Goal: Transaction & Acquisition: Obtain resource

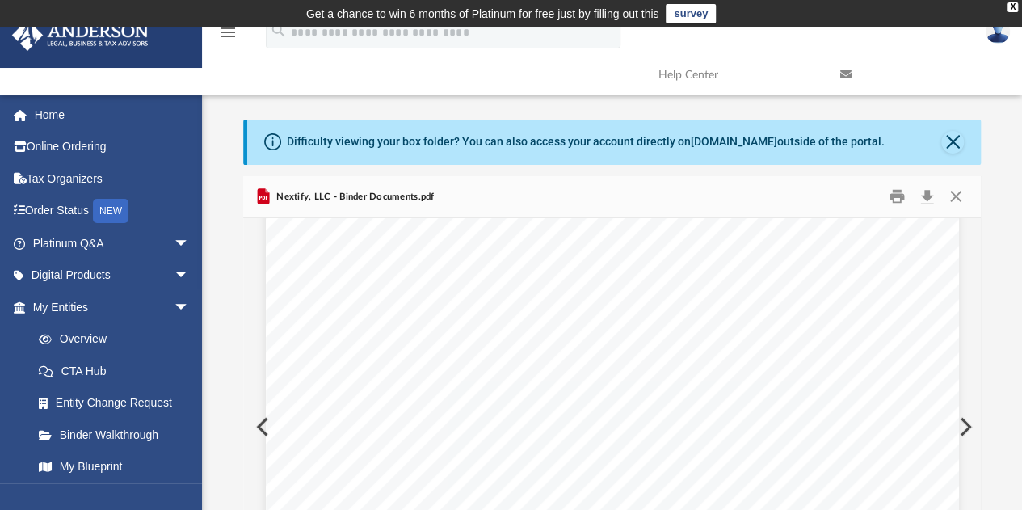
scroll to position [4280, 0]
click at [942, 140] on button "Close" at bounding box center [952, 142] width 23 height 23
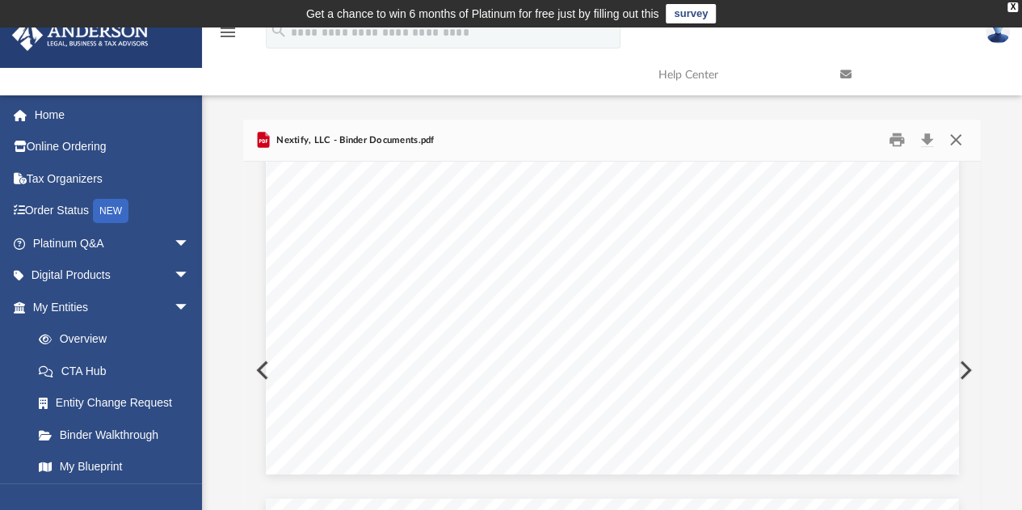
click at [951, 140] on button "Close" at bounding box center [955, 140] width 29 height 25
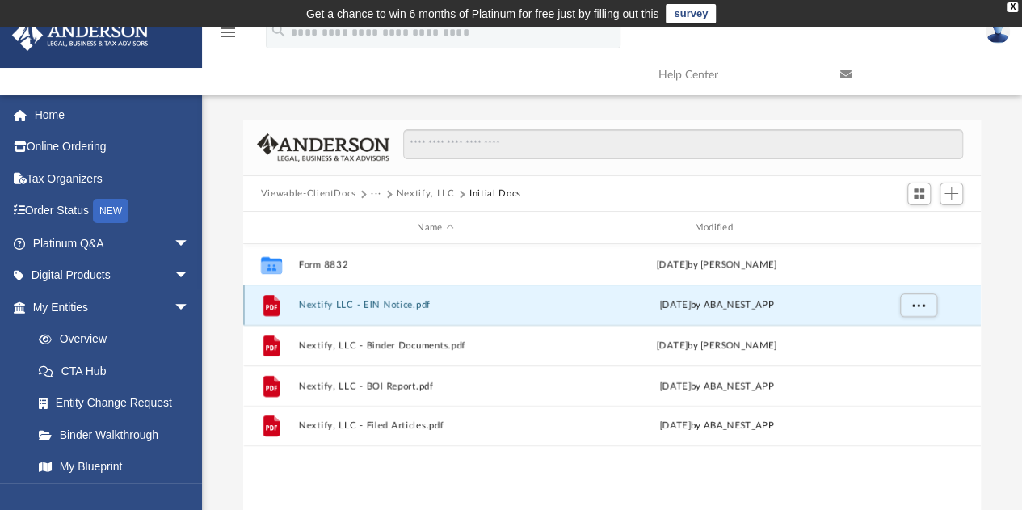
click at [405, 301] on button "Nextify LLC - EIN Notice.pdf" at bounding box center [435, 305] width 274 height 10
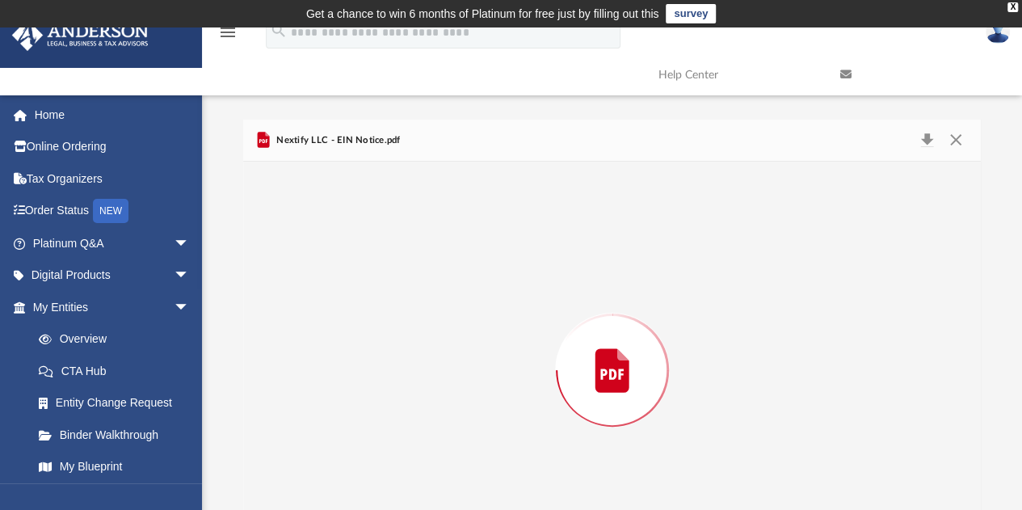
scroll to position [69, 0]
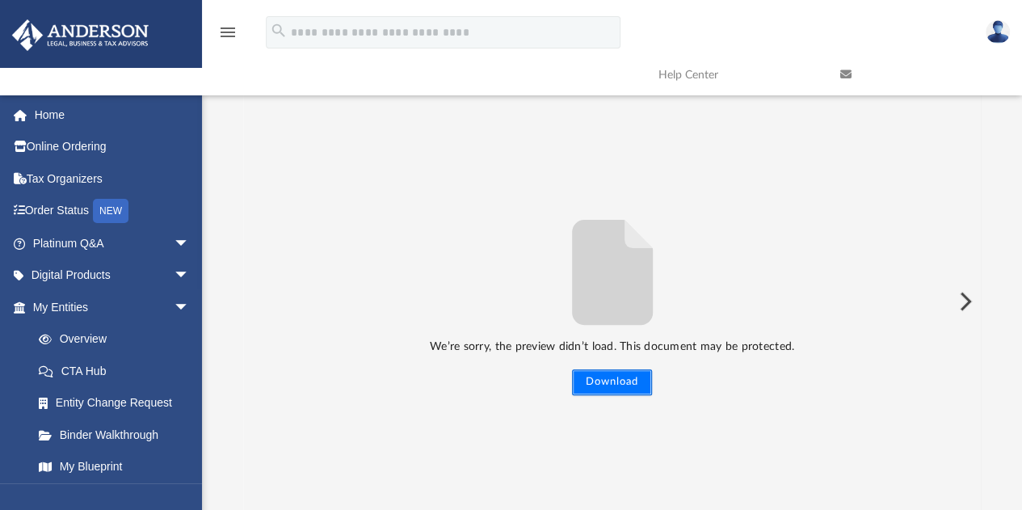
click at [603, 376] on button "Download" at bounding box center [612, 382] width 80 height 26
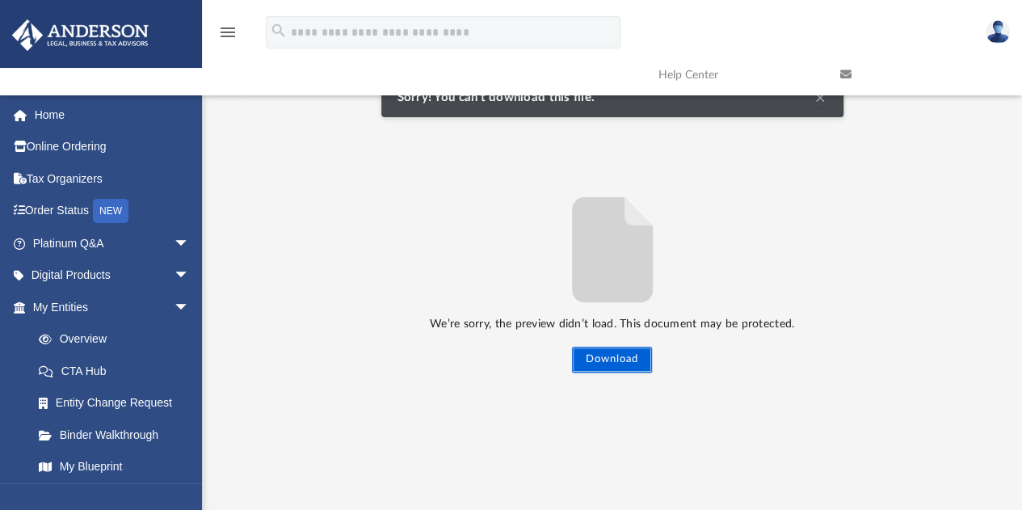
scroll to position [0, 0]
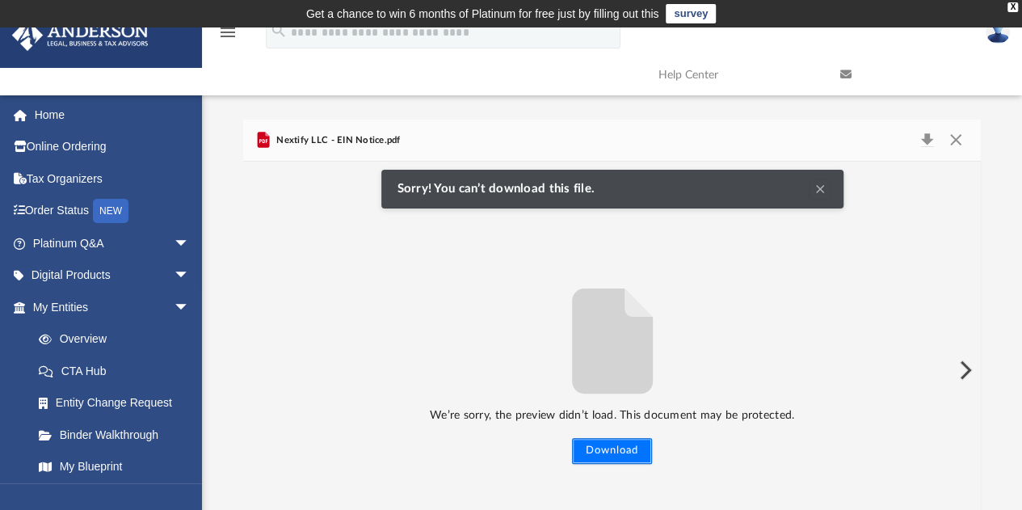
click at [627, 448] on button "Download" at bounding box center [612, 451] width 80 height 26
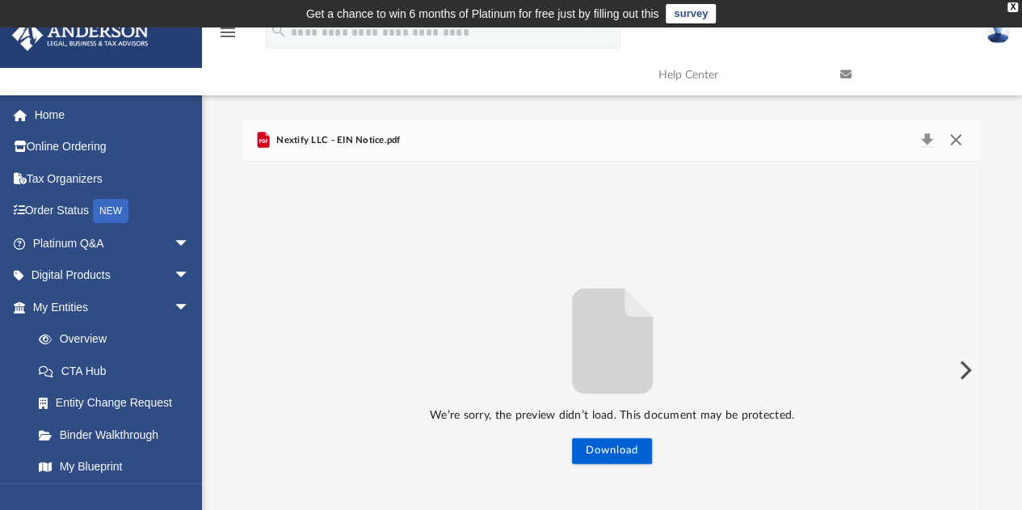
click at [946, 134] on button "Close" at bounding box center [955, 140] width 29 height 23
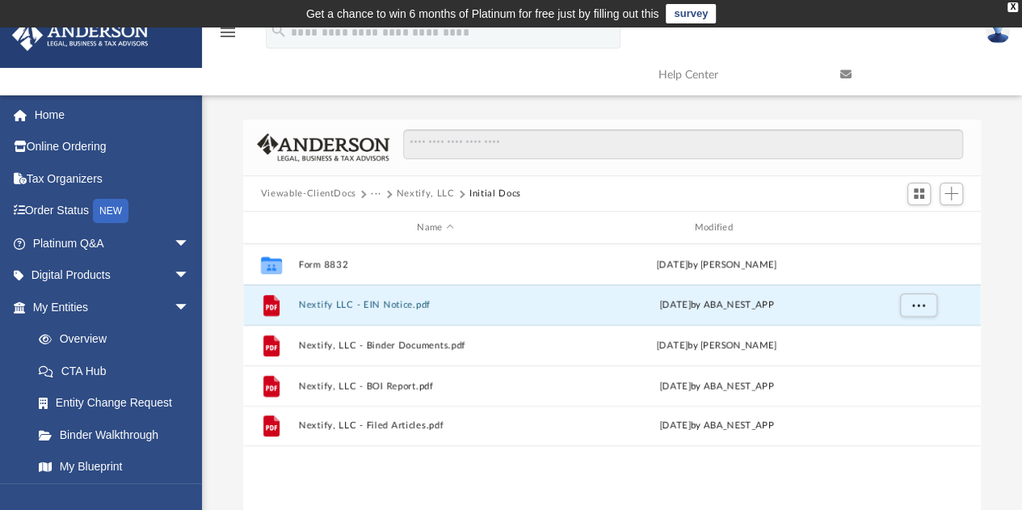
click at [424, 195] on button "Nextify, LLC" at bounding box center [426, 194] width 58 height 15
click at [422, 190] on button "Nextify, LLC" at bounding box center [426, 194] width 58 height 15
click at [326, 193] on button "Viewable-ClientDocs" at bounding box center [308, 194] width 95 height 15
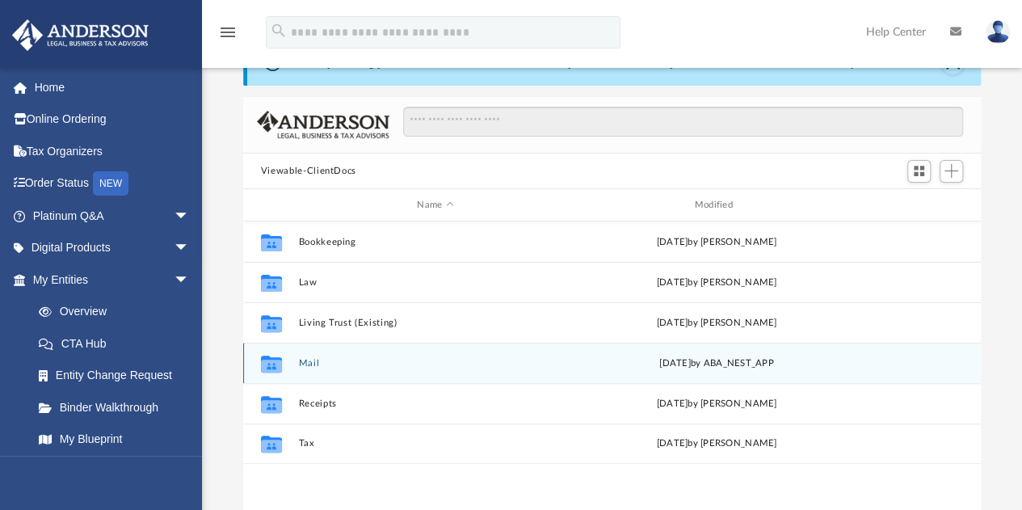
scroll to position [81, 0]
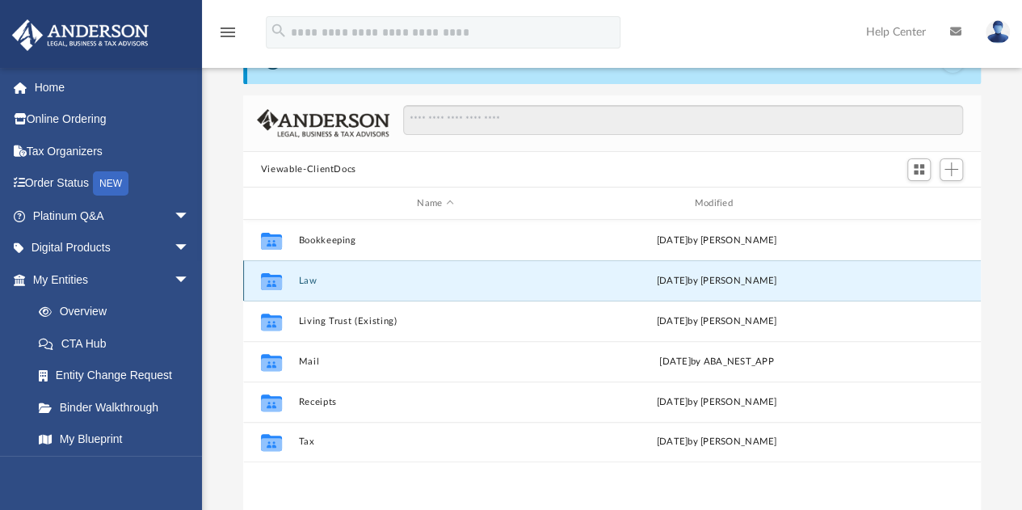
click at [308, 275] on button "Law" at bounding box center [435, 280] width 274 height 10
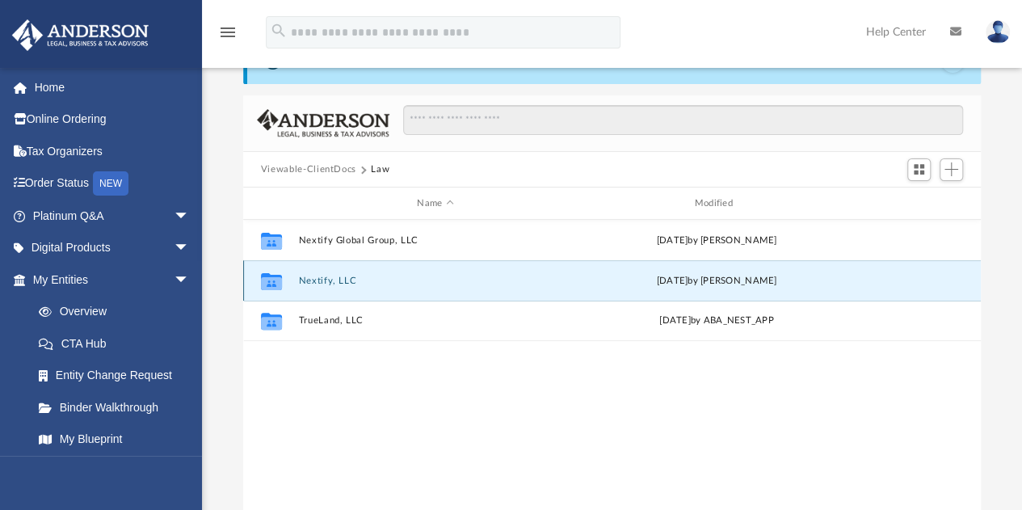
click at [325, 275] on button "Nextify, LLC" at bounding box center [435, 280] width 274 height 10
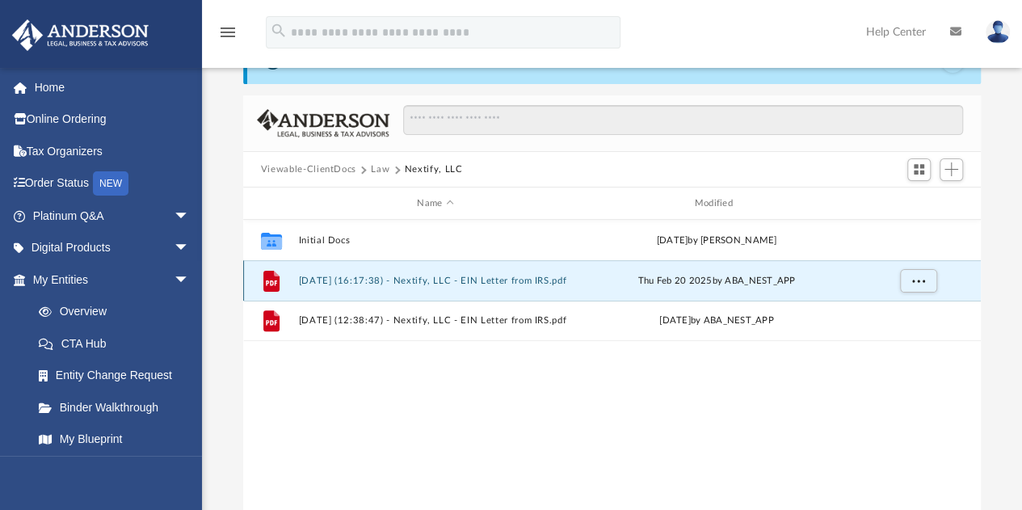
click at [459, 279] on button "2025.02.20 (16:17:38) - Nextify, LLC - EIN Letter from IRS.pdf" at bounding box center [435, 280] width 274 height 10
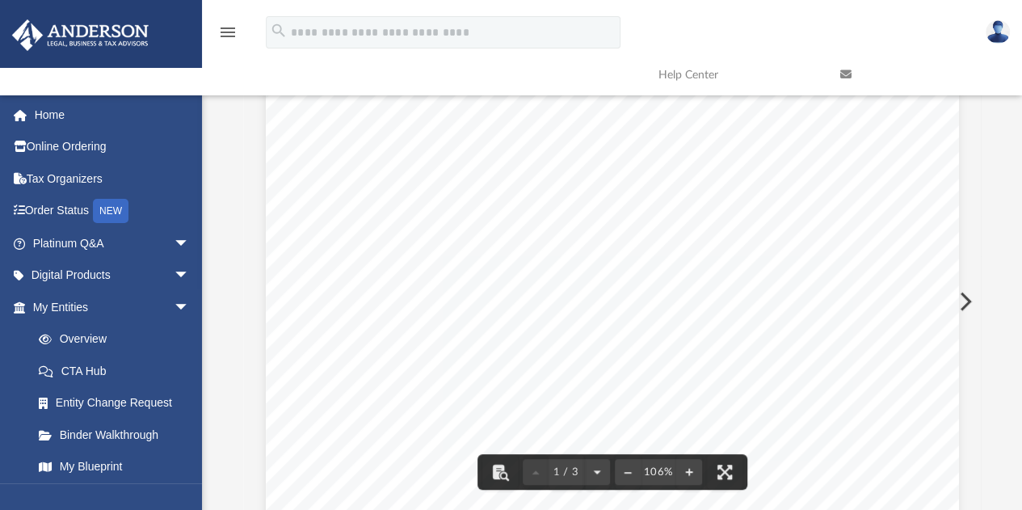
scroll to position [0, 0]
click at [971, 300] on button "Preview" at bounding box center [964, 301] width 36 height 45
click at [259, 298] on button "Preview" at bounding box center [261, 301] width 36 height 45
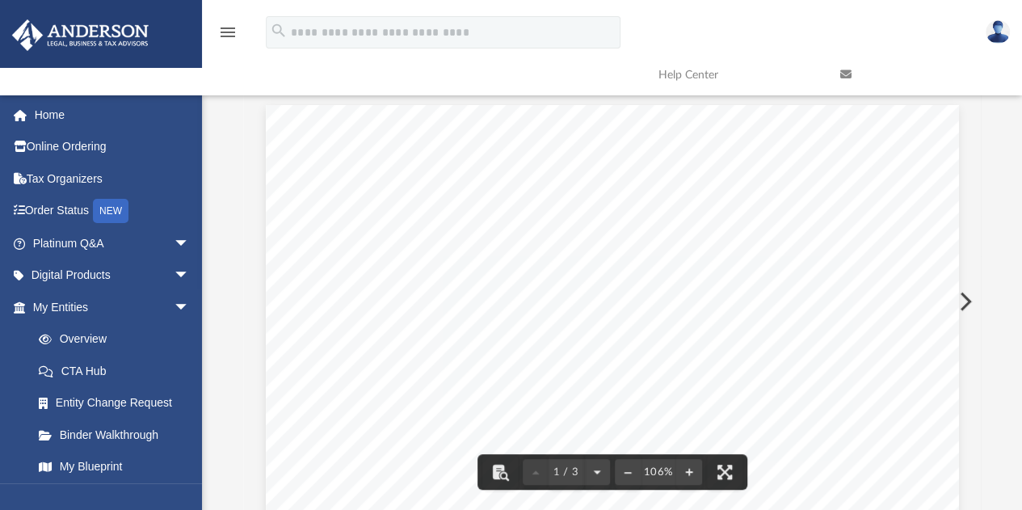
click at [840, 69] on icon at bounding box center [845, 74] width 11 height 11
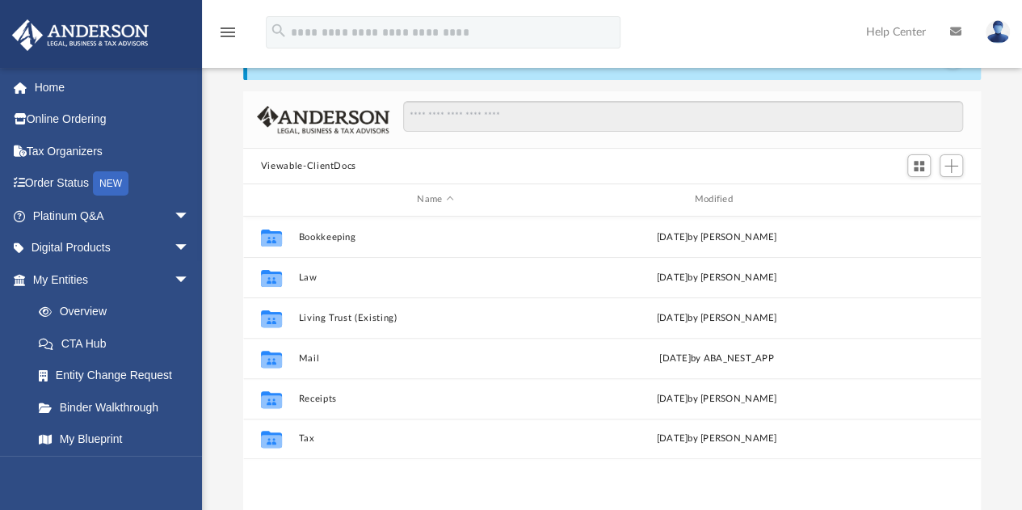
scroll to position [84, 0]
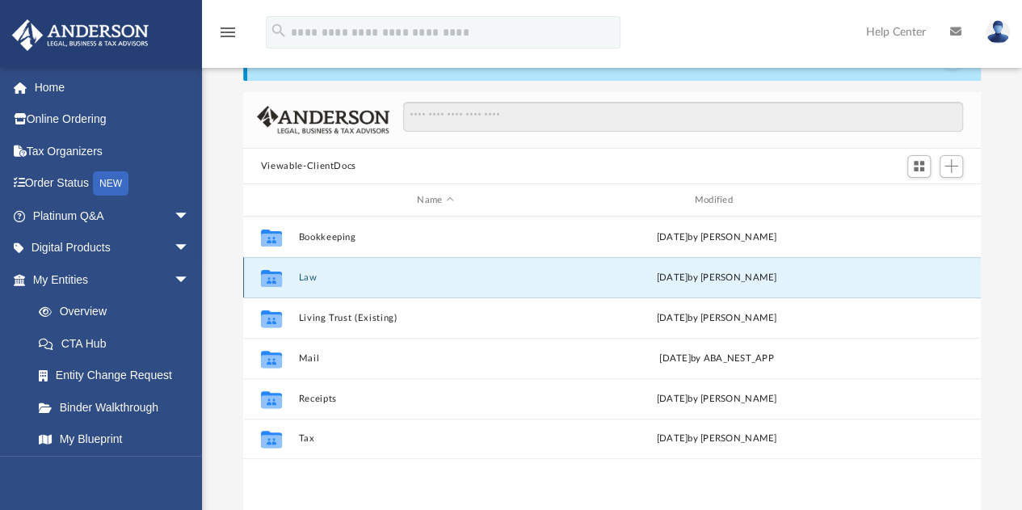
click at [313, 275] on button "Law" at bounding box center [435, 277] width 274 height 10
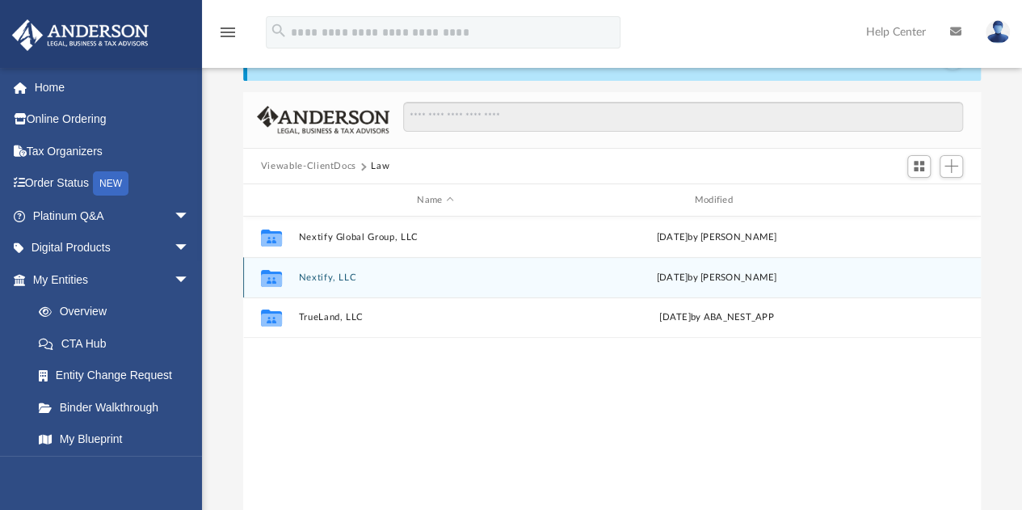
click at [334, 273] on button "Nextify, LLC" at bounding box center [435, 277] width 274 height 10
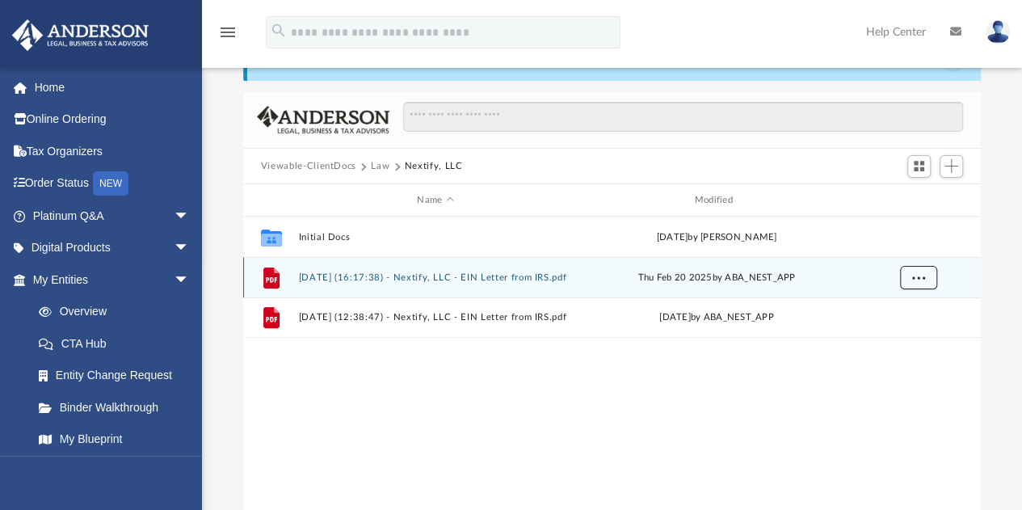
click at [911, 273] on span "More options" at bounding box center [917, 277] width 13 height 9
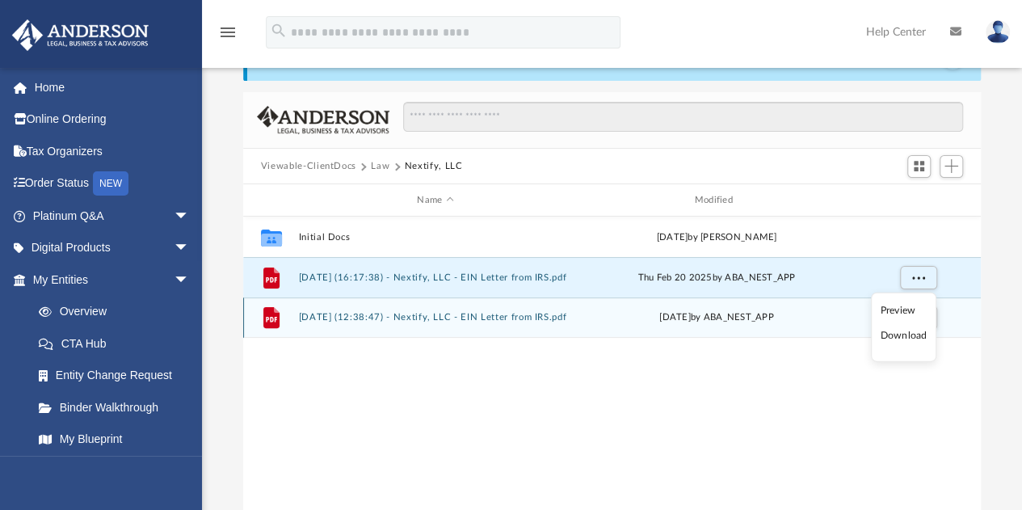
click at [892, 332] on li "Download" at bounding box center [902, 335] width 47 height 17
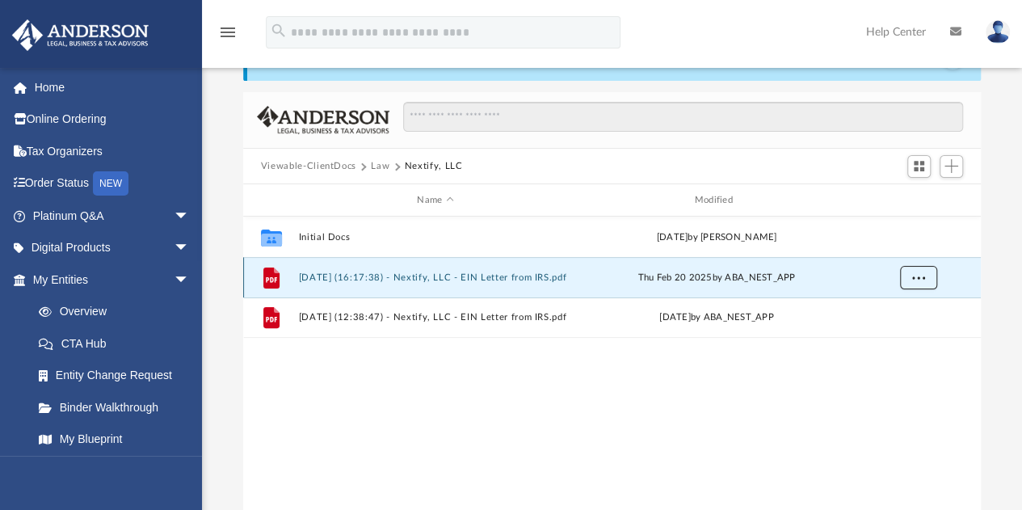
click at [917, 278] on span "More options" at bounding box center [917, 277] width 13 height 9
